Goal: Task Accomplishment & Management: Manage account settings

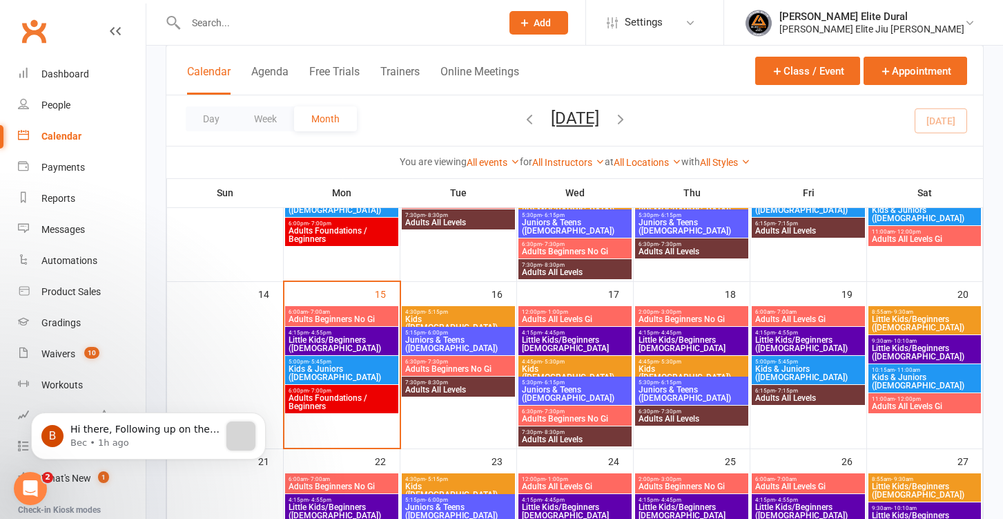
click at [325, 24] on input "text" at bounding box center [337, 22] width 310 height 19
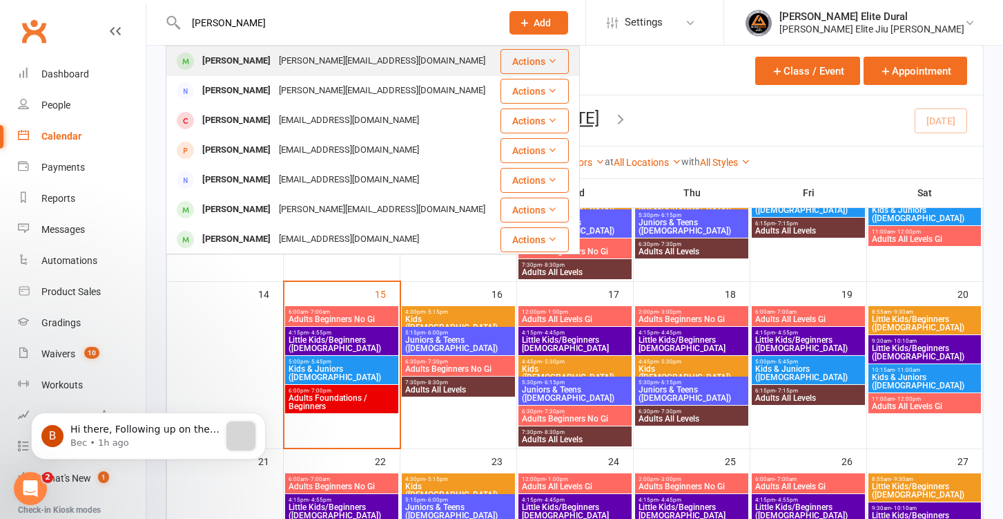
type input "[PERSON_NAME]"
click at [343, 66] on div "[PERSON_NAME][EMAIL_ADDRESS][DOMAIN_NAME]" at bounding box center [382, 61] width 215 height 20
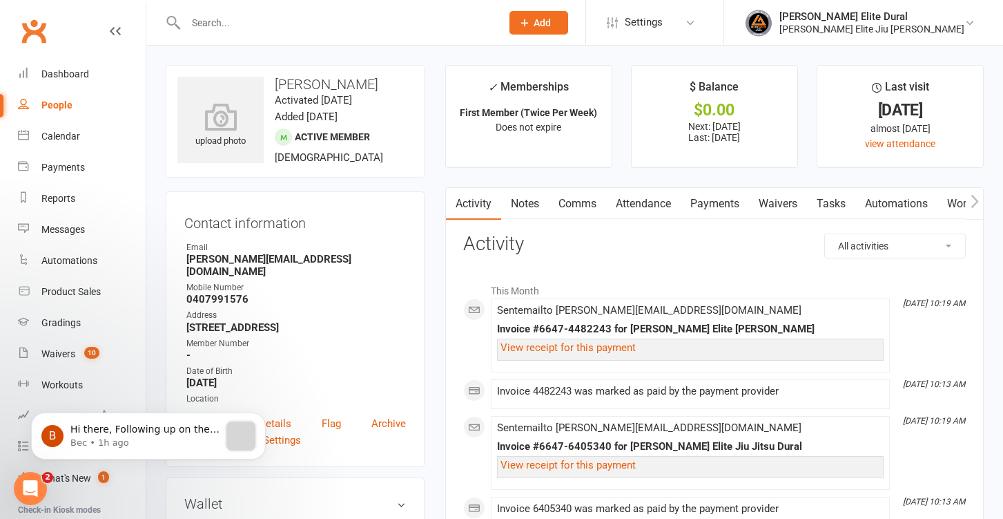
click at [717, 205] on link "Payments" at bounding box center [715, 204] width 68 height 32
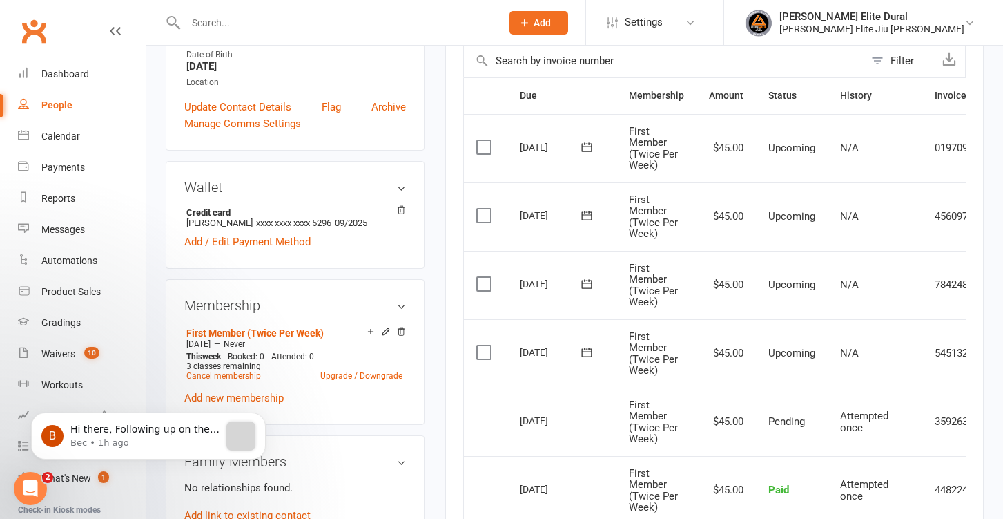
scroll to position [323, 0]
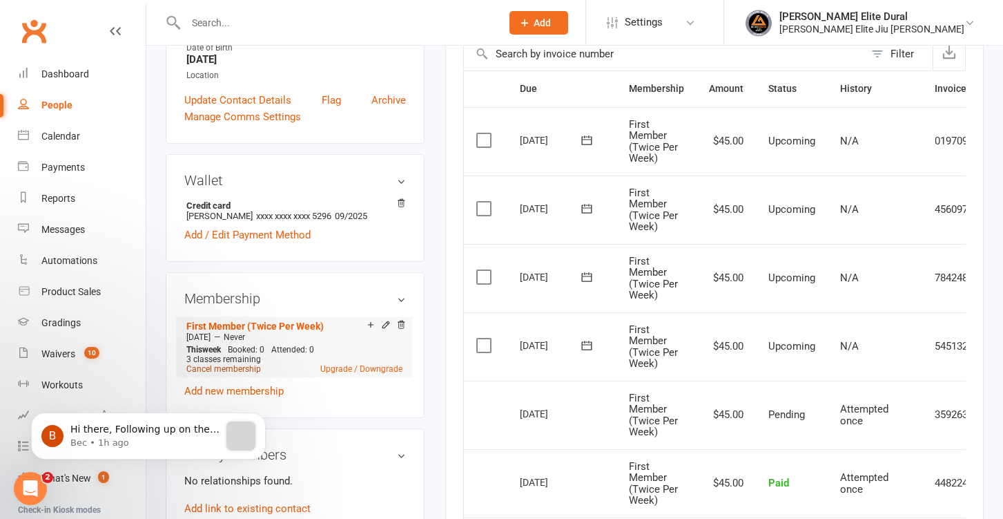
click at [235, 364] on link "Cancel membership" at bounding box center [223, 369] width 75 height 10
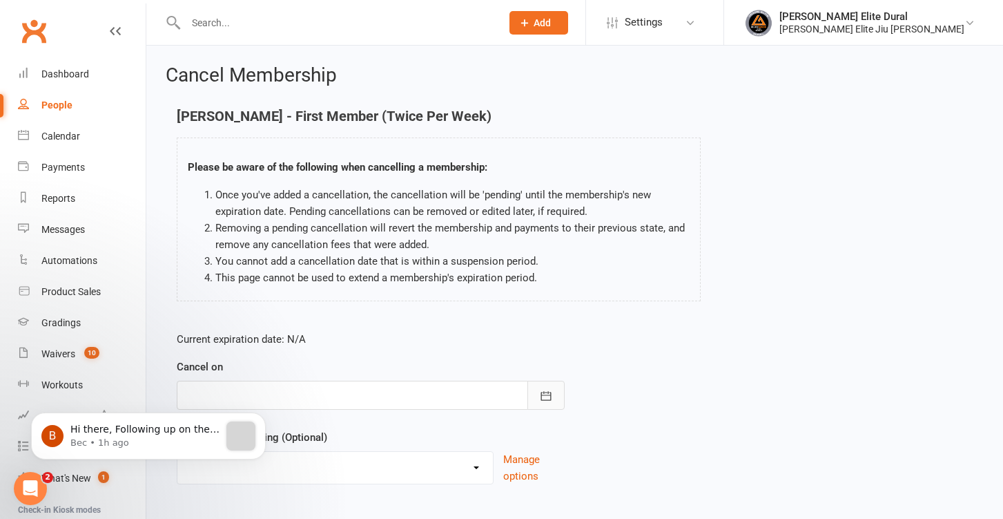
click at [546, 398] on icon "button" at bounding box center [546, 396] width 14 height 14
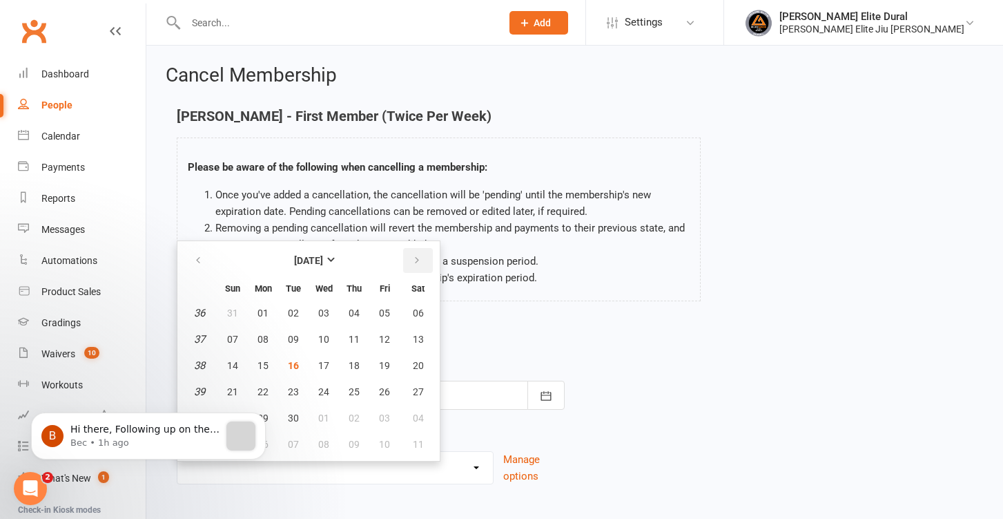
click at [420, 262] on icon "button" at bounding box center [417, 260] width 10 height 11
click at [383, 364] on span "14" at bounding box center [384, 365] width 11 height 11
type input "[DATE]"
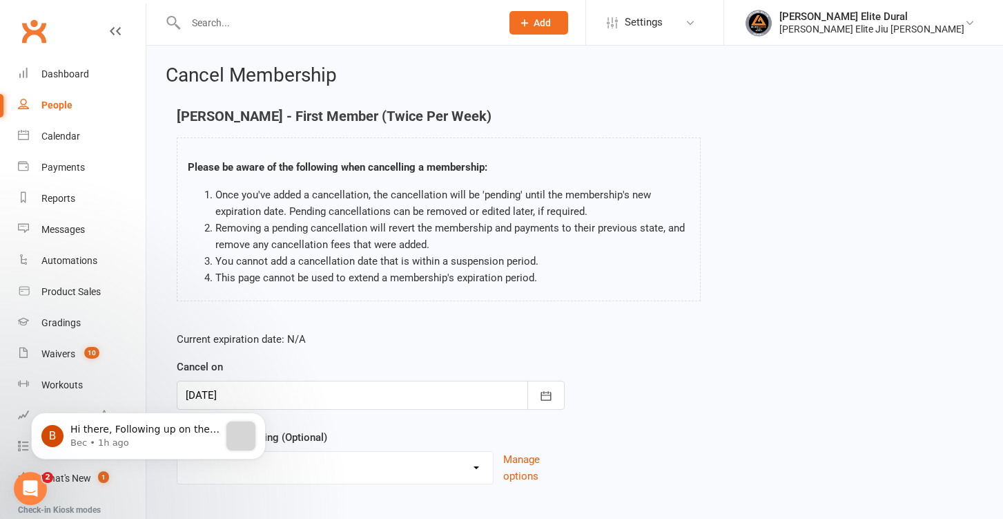
scroll to position [78, 0]
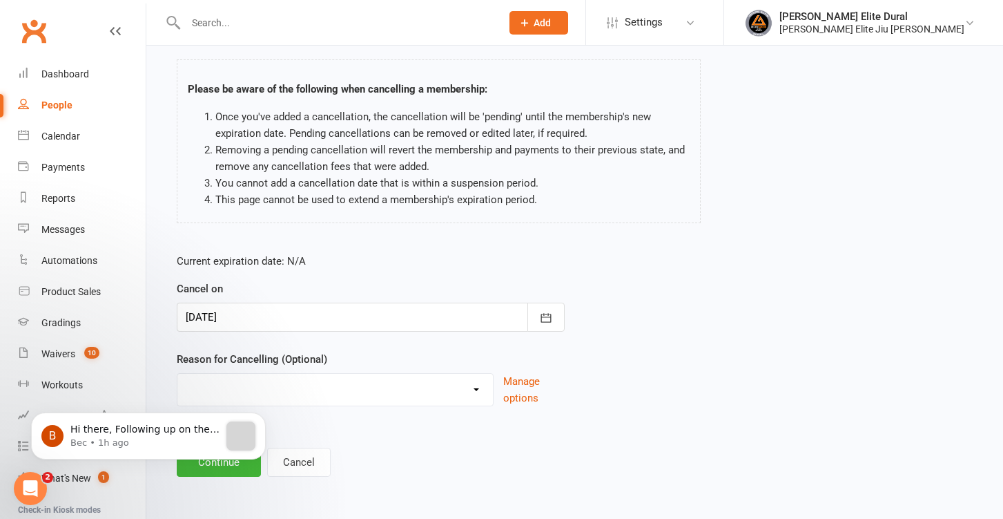
click at [208, 468] on body "B Hi there, Following up on the missing payments for [PERSON_NAME] and [PERSON_…" at bounding box center [148, 433] width 265 height 86
click at [260, 418] on icon "Dismiss notification" at bounding box center [261, 416] width 5 height 5
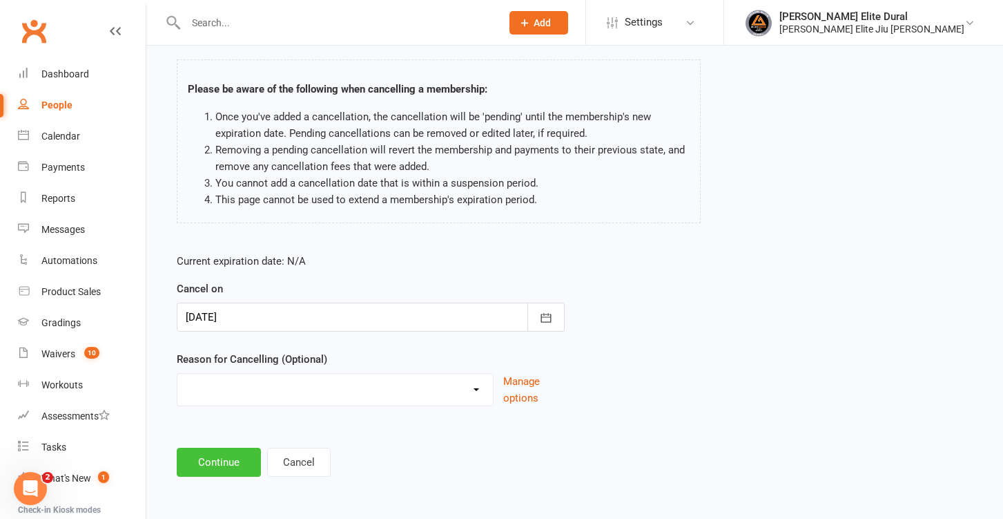
click at [215, 466] on button "Continue" at bounding box center [219, 461] width 84 height 29
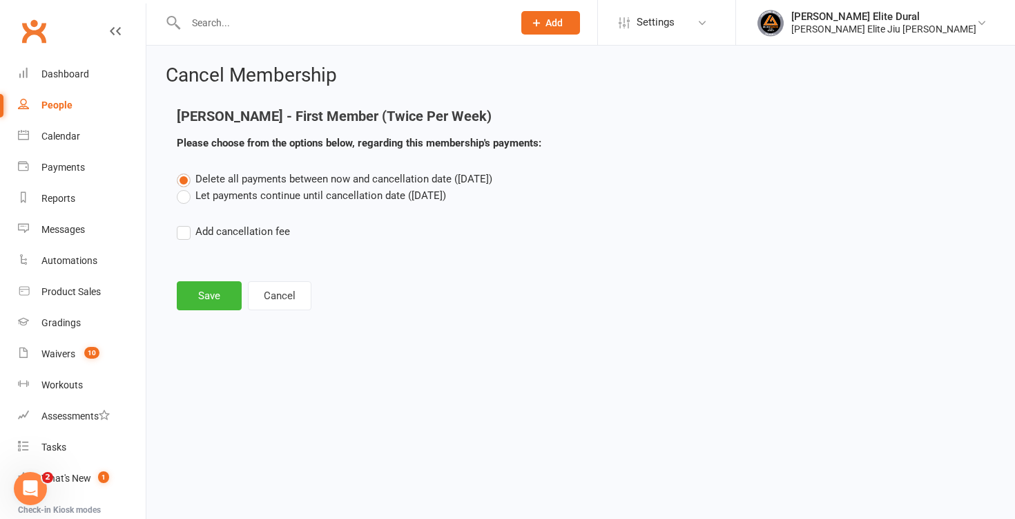
click at [186, 202] on label "Let payments continue until cancellation date ([DATE])" at bounding box center [311, 195] width 269 height 17
click at [186, 187] on input "Let payments continue until cancellation date ([DATE])" at bounding box center [181, 187] width 9 height 0
click at [209, 290] on button "Save" at bounding box center [209, 295] width 65 height 29
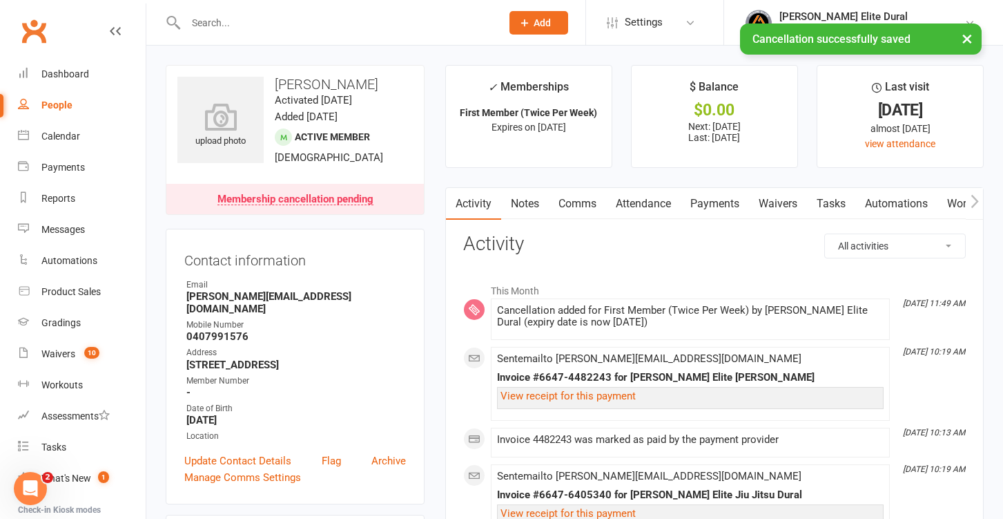
click at [709, 209] on link "Payments" at bounding box center [715, 204] width 68 height 32
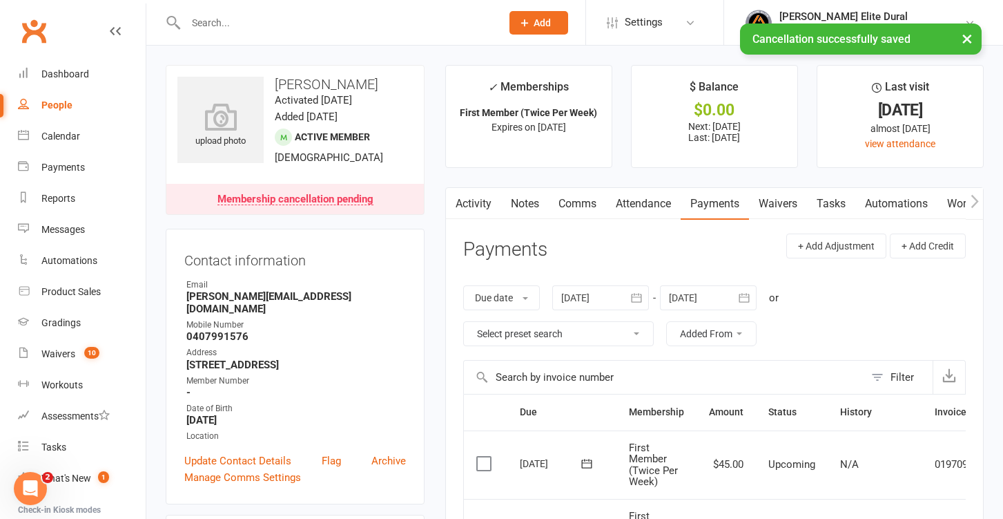
click at [750, 298] on icon "button" at bounding box center [744, 298] width 14 height 14
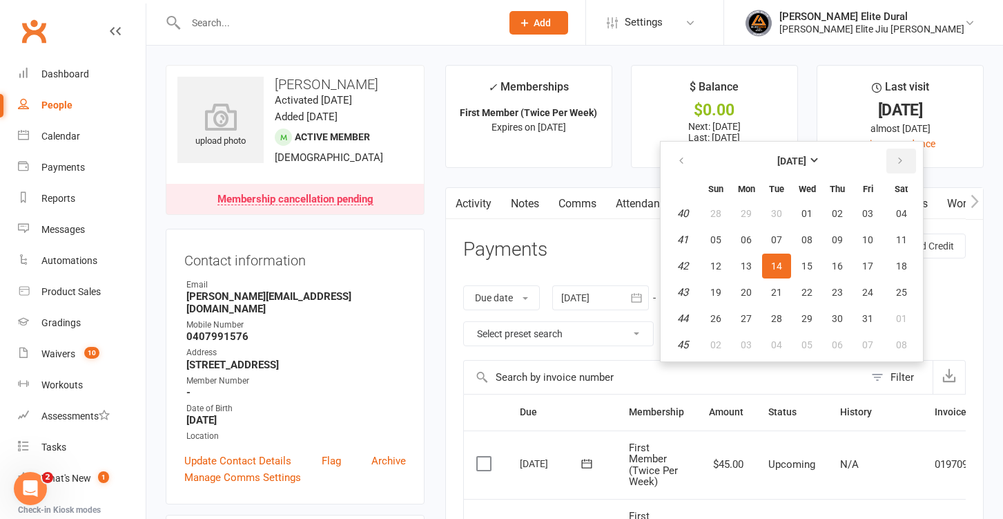
click at [905, 163] on icon "button" at bounding box center [901, 160] width 10 height 11
click at [898, 348] on span "06" at bounding box center [901, 344] width 11 height 11
type input "[DATE]"
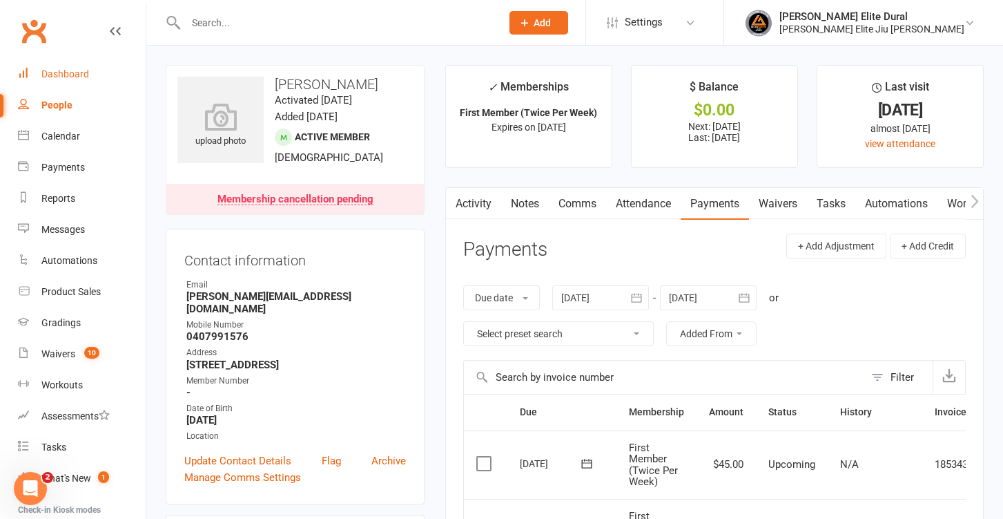
click at [74, 78] on div "Dashboard" at bounding box center [65, 73] width 48 height 11
